Goal: Check status: Check status

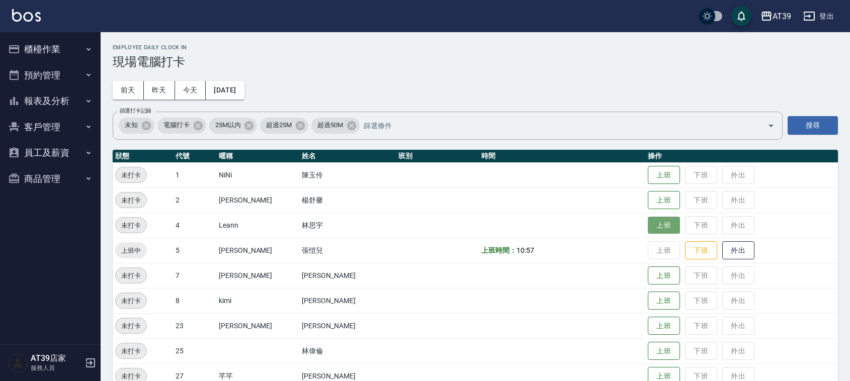
click at [648, 225] on button "上班" at bounding box center [664, 226] width 32 height 18
click at [605, 49] on h2 "Employee Daily Clock In" at bounding box center [476, 47] width 726 height 7
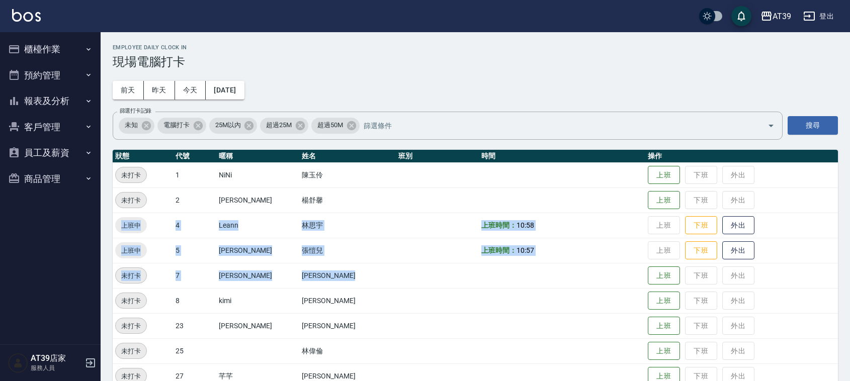
drag, startPoint x: 473, startPoint y: 284, endPoint x: 481, endPoint y: 194, distance: 90.9
click at [481, 194] on tbody "未打卡 1 NiNi [PERSON_NAME] 下班 外出 未打卡 2 [PERSON_NAME] [PERSON_NAME] 上班 下班 外出 上班中 4…" at bounding box center [476, 351] width 726 height 377
click at [481, 194] on td at bounding box center [562, 200] width 166 height 25
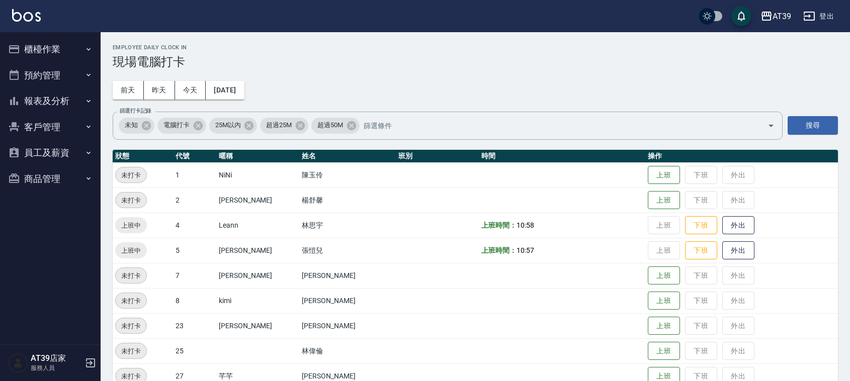
click at [479, 210] on td at bounding box center [562, 200] width 166 height 25
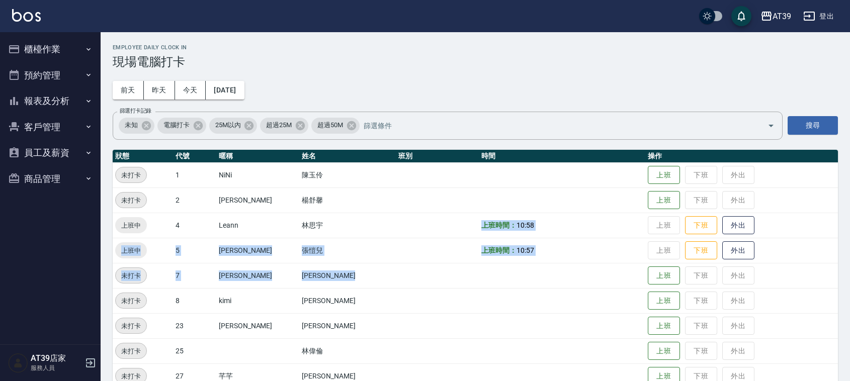
drag, startPoint x: 445, startPoint y: 216, endPoint x: 527, endPoint y: 272, distance: 98.9
click at [527, 272] on tbody "未打卡 1 NiNi [PERSON_NAME] 下班 外出 未打卡 2 [PERSON_NAME] [PERSON_NAME] 上班 下班 外出 上班中 4…" at bounding box center [476, 351] width 726 height 377
click at [527, 272] on td at bounding box center [562, 275] width 166 height 25
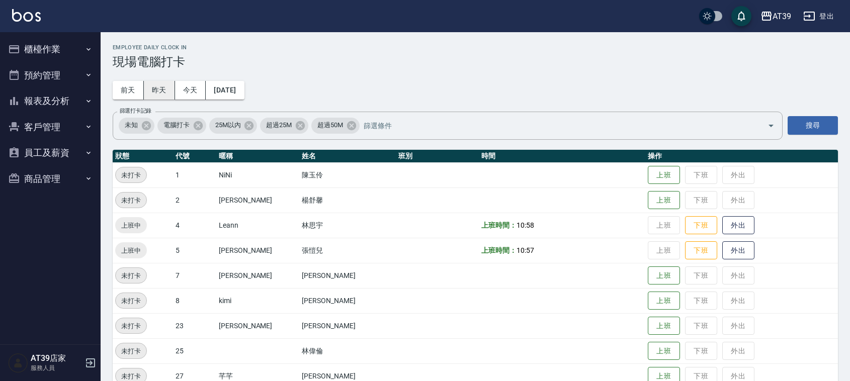
click at [169, 87] on button "昨天" at bounding box center [159, 90] width 31 height 19
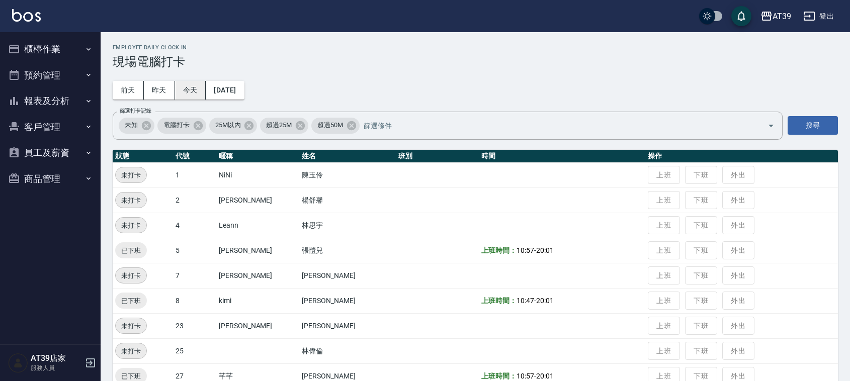
click at [182, 89] on button "今天" at bounding box center [190, 90] width 31 height 19
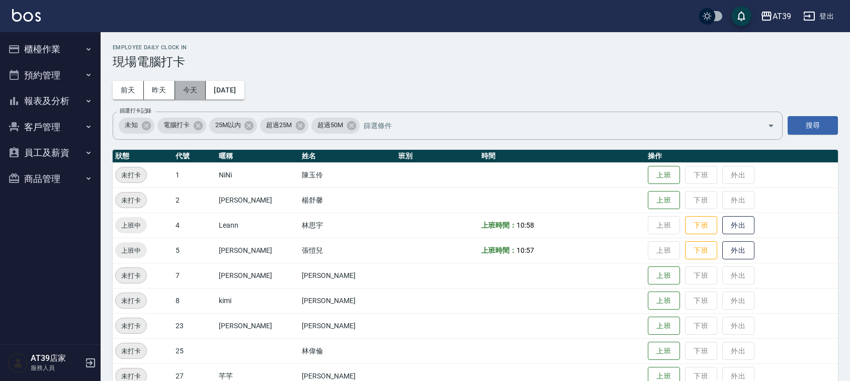
click at [182, 89] on button "今天" at bounding box center [190, 90] width 31 height 19
click at [119, 92] on button "前天" at bounding box center [128, 90] width 31 height 19
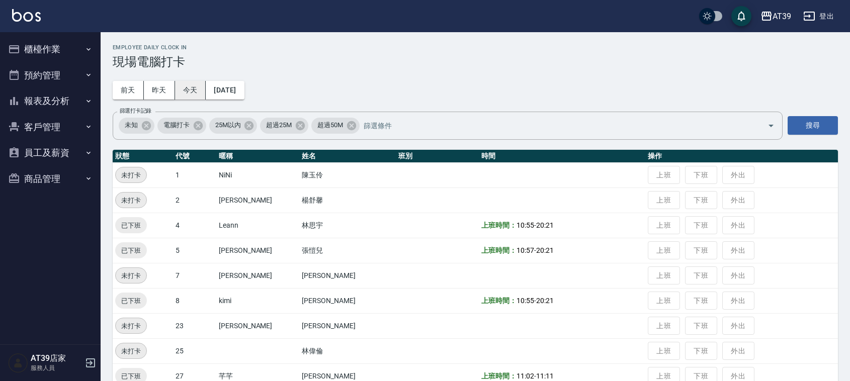
click at [194, 90] on button "今天" at bounding box center [190, 90] width 31 height 19
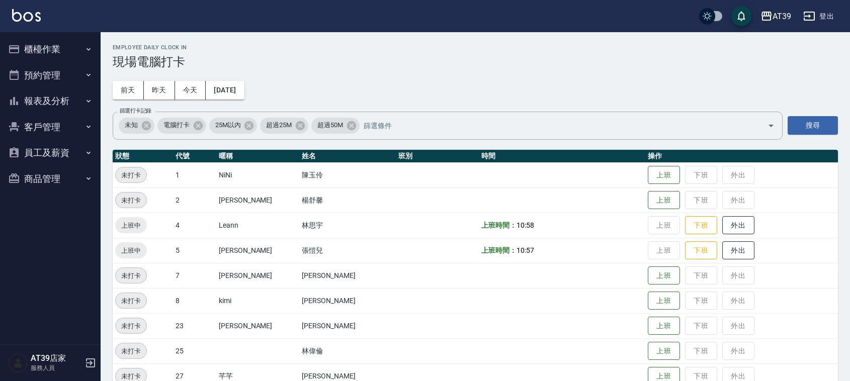
click at [378, 82] on div "Employee Daily Clock In 現場電腦打卡 [DATE] [DATE] [DATE] [DATE] 篩選打卡記錄 未知 電腦打卡 25M以內…" at bounding box center [476, 292] width 750 height 520
click at [416, 315] on td at bounding box center [437, 325] width 83 height 25
